Goal: Complete application form

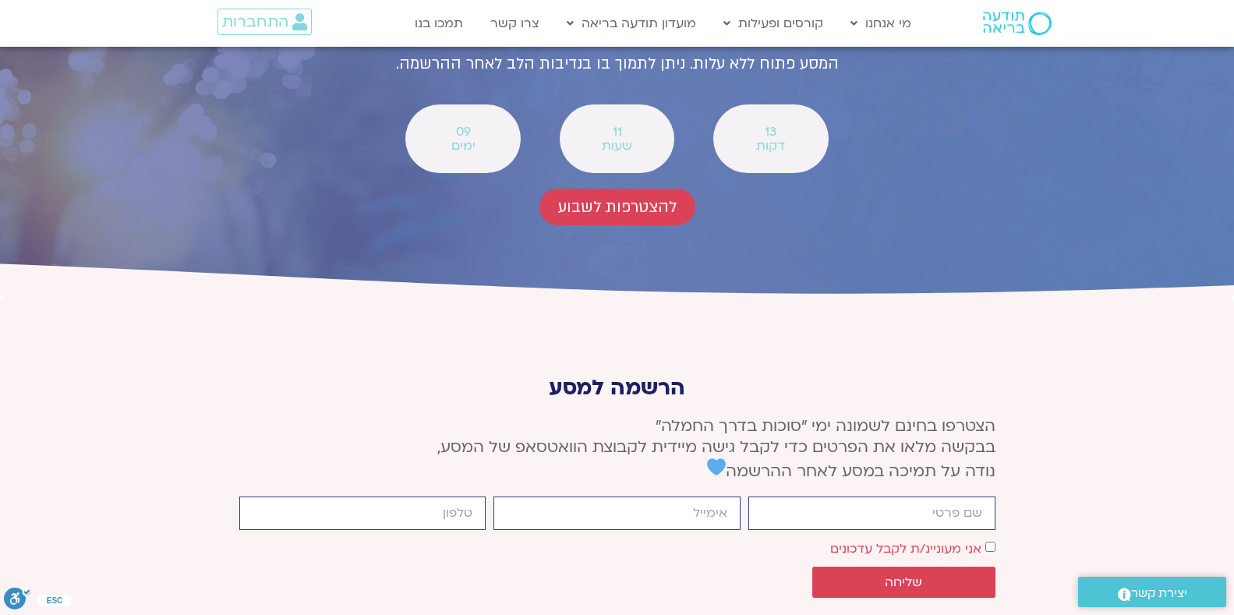
scroll to position [5721, 0]
click at [980, 497] on input "firstname" at bounding box center [872, 514] width 247 height 34
type input "[PERSON_NAME]"
click at [701, 497] on input "email" at bounding box center [617, 514] width 247 height 34
type input "[EMAIL_ADDRESS][DOMAIN_NAME]"
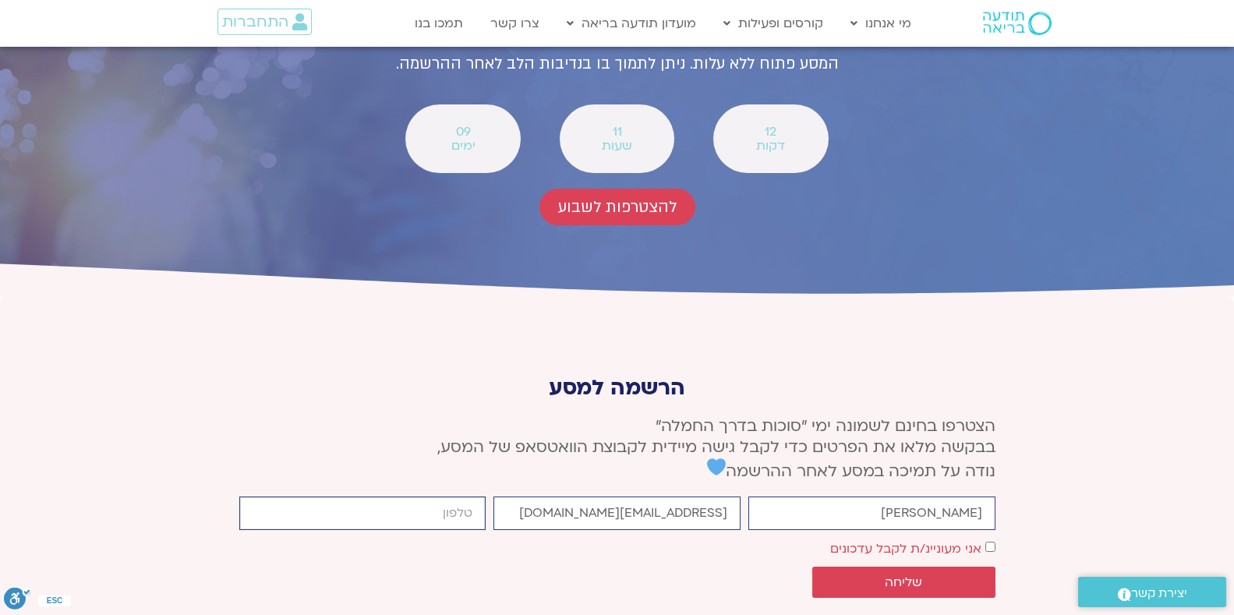
type input "[PHONE_NUMBER]"
click at [984, 538] on span "אני מעוניינ/ת לקבל עדכונים" at bounding box center [912, 548] width 165 height 21
click at [912, 575] on span "שליחה" at bounding box center [903, 582] width 37 height 14
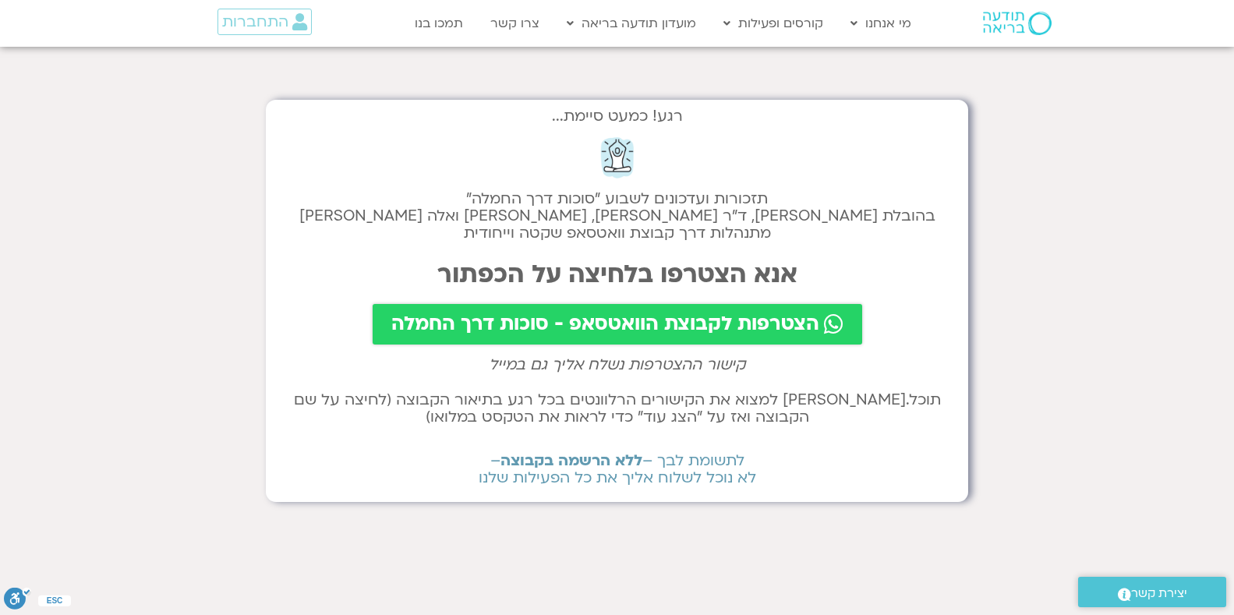
click at [570, 326] on span "הצטרפות לקבוצת הוואטסאפ - סוכות דרך החמלה" at bounding box center [605, 324] width 428 height 22
